Goal: Check status: Check status

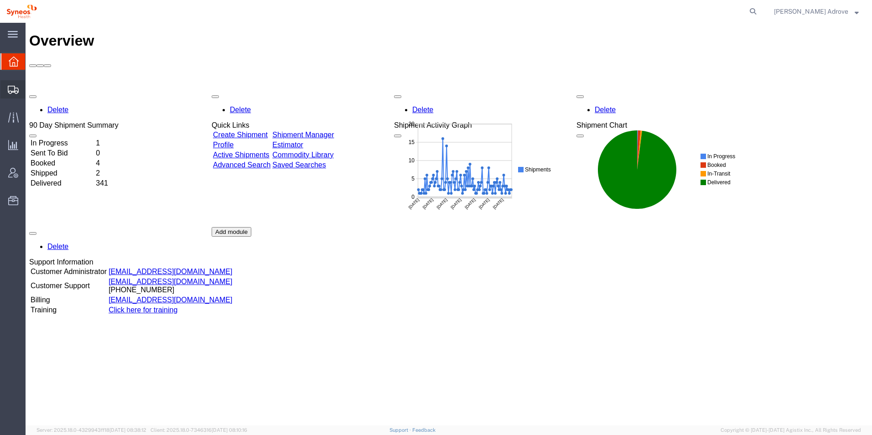
click at [0, 0] on span "Shipment Manager" at bounding box center [0, 0] width 0 height 0
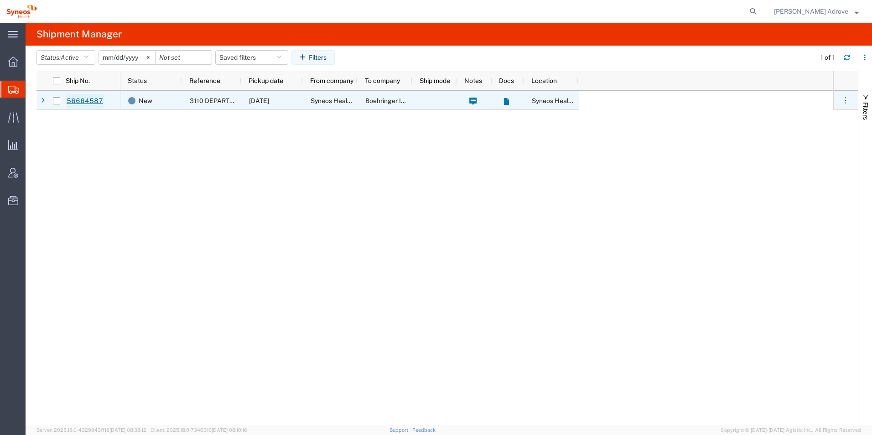
click at [90, 100] on link "56664587" at bounding box center [84, 101] width 37 height 15
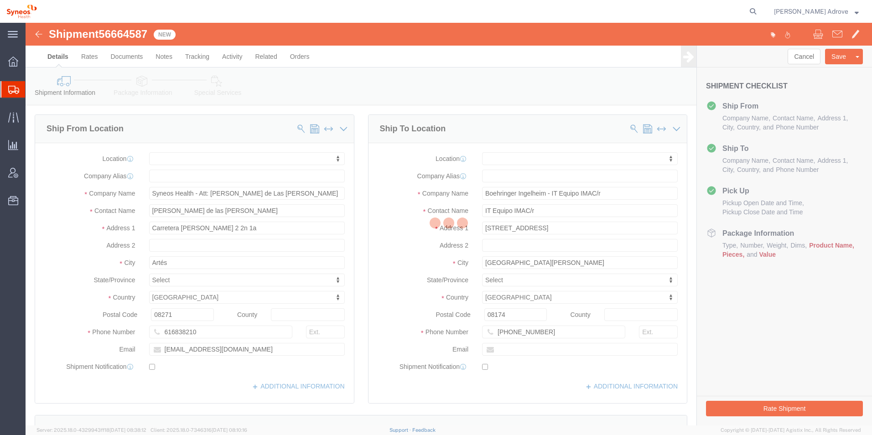
select select
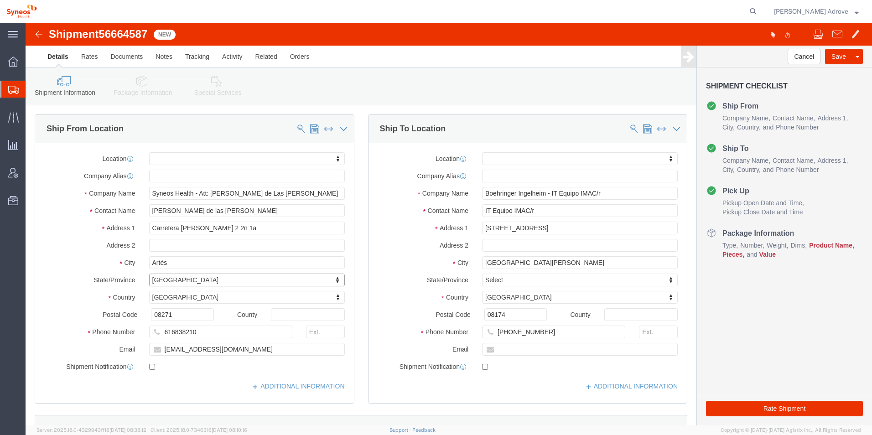
click at [416, 10] on div at bounding box center [401, 11] width 717 height 23
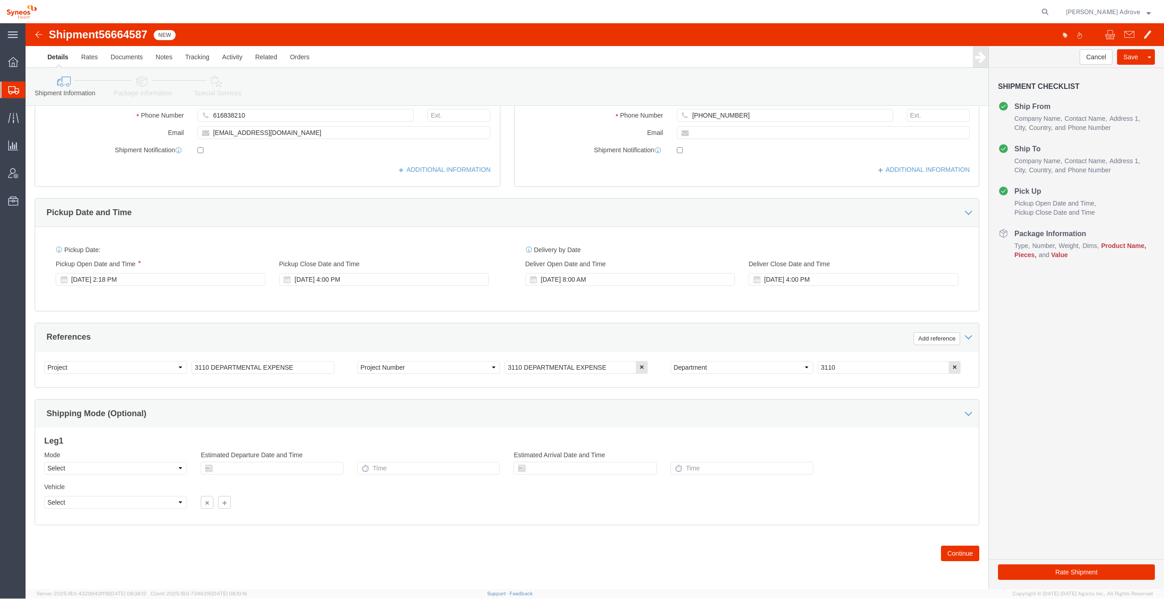
scroll to position [216, 0]
